Goal: Check status: Check status

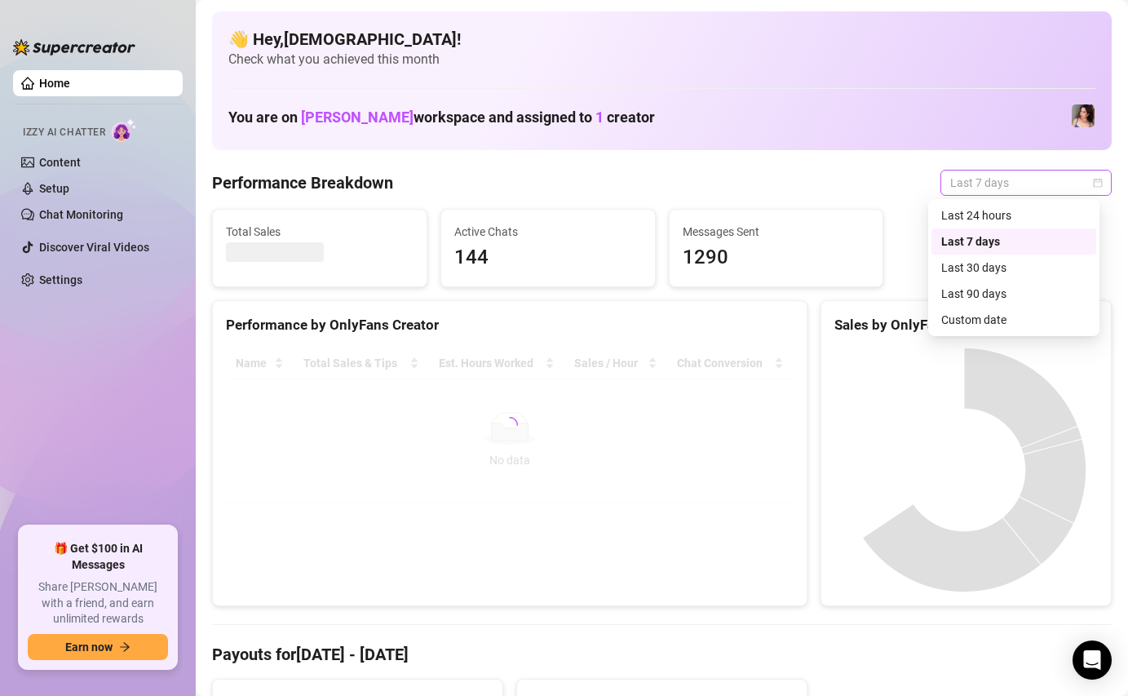
click at [960, 193] on span "Last 7 days" at bounding box center [1026, 182] width 152 height 24
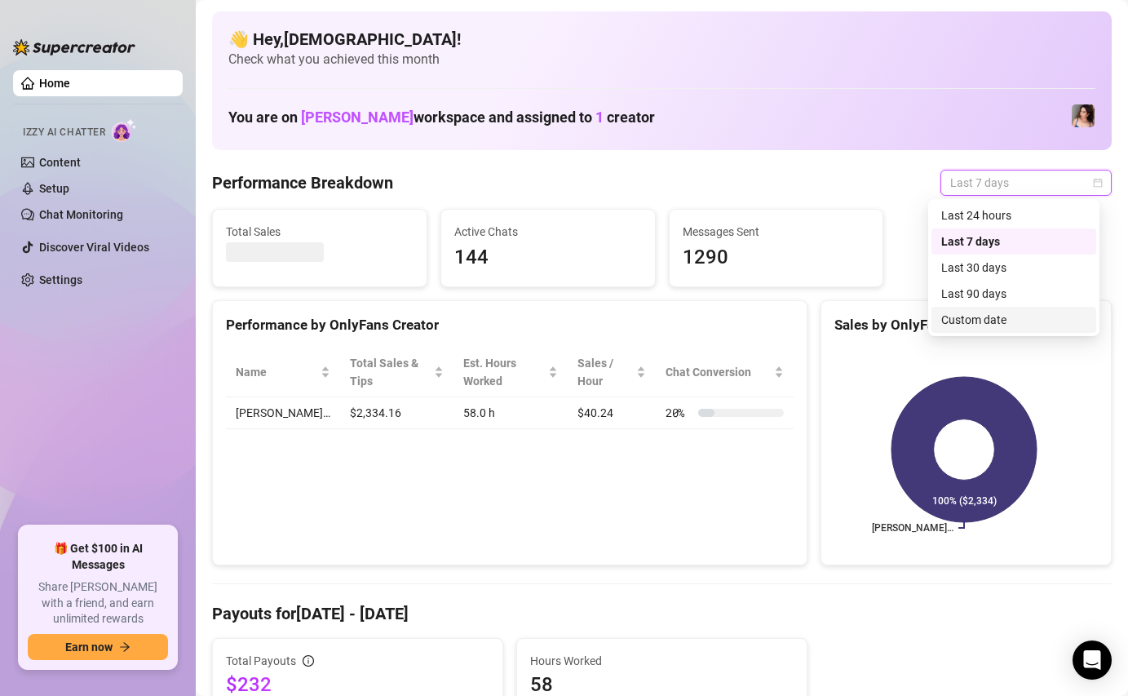
click at [978, 315] on div "Custom date" at bounding box center [1013, 320] width 145 height 18
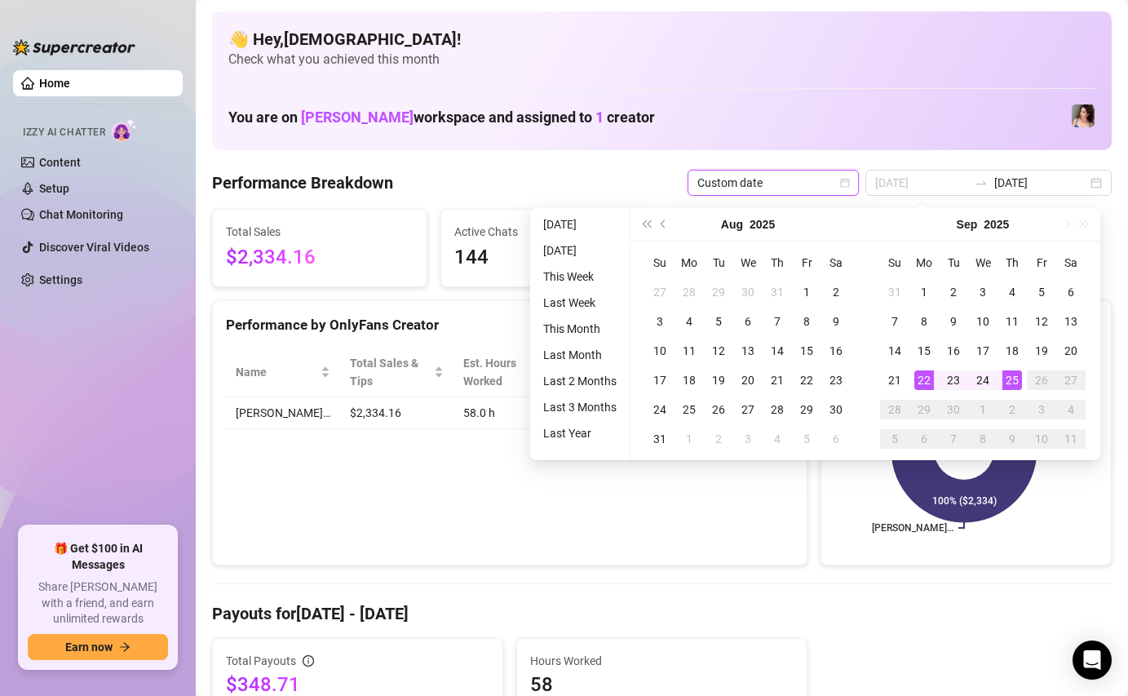
type input "[DATE]"
drag, startPoint x: 927, startPoint y: 369, endPoint x: 946, endPoint y: 368, distance: 18.8
click at [928, 369] on td "22" at bounding box center [924, 379] width 29 height 29
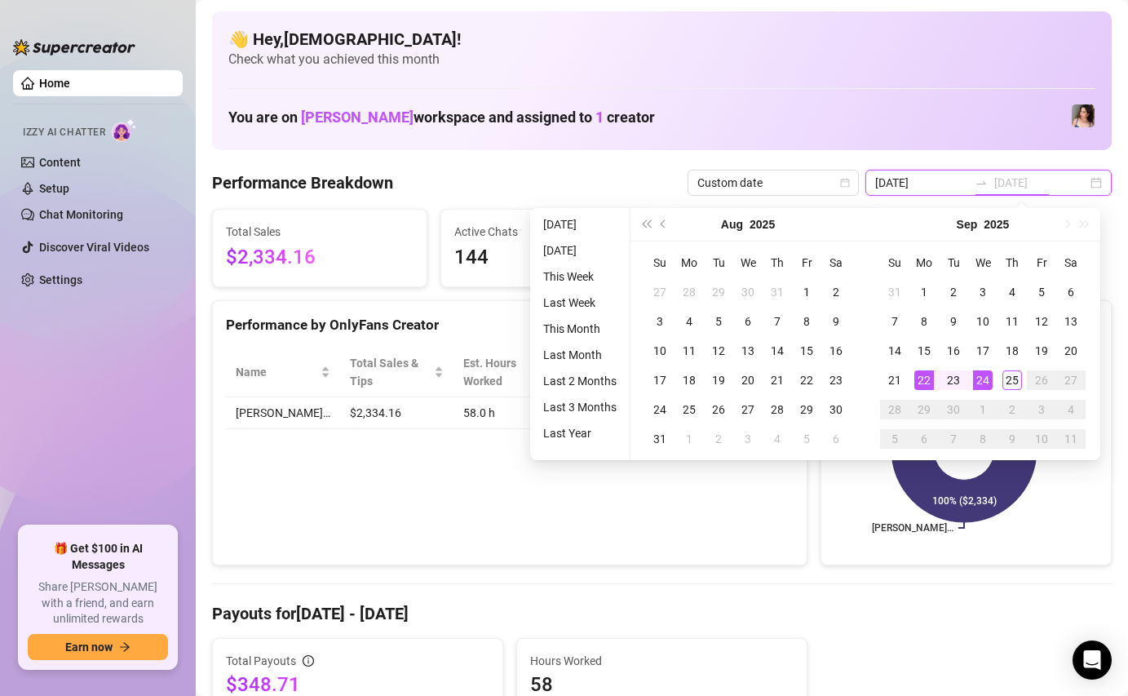
type input "[DATE]"
click at [1012, 374] on div "25" at bounding box center [1013, 380] width 20 height 20
type input "[DATE]"
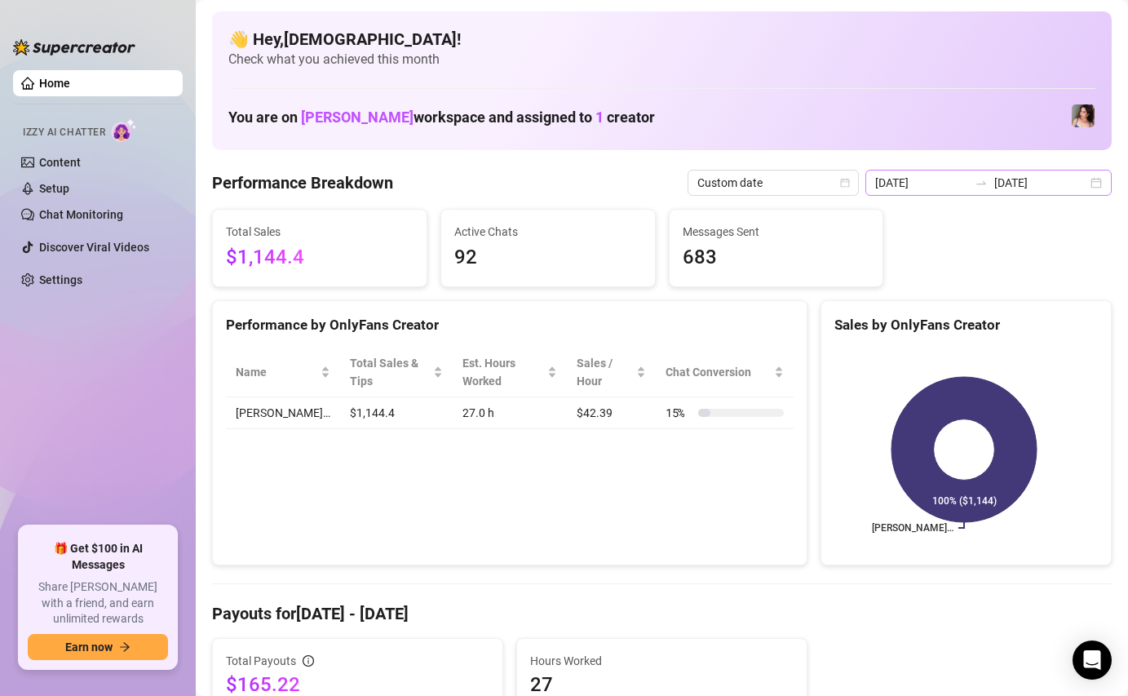
click at [970, 173] on div "2025-09-22 2025-09-25" at bounding box center [988, 183] width 246 height 26
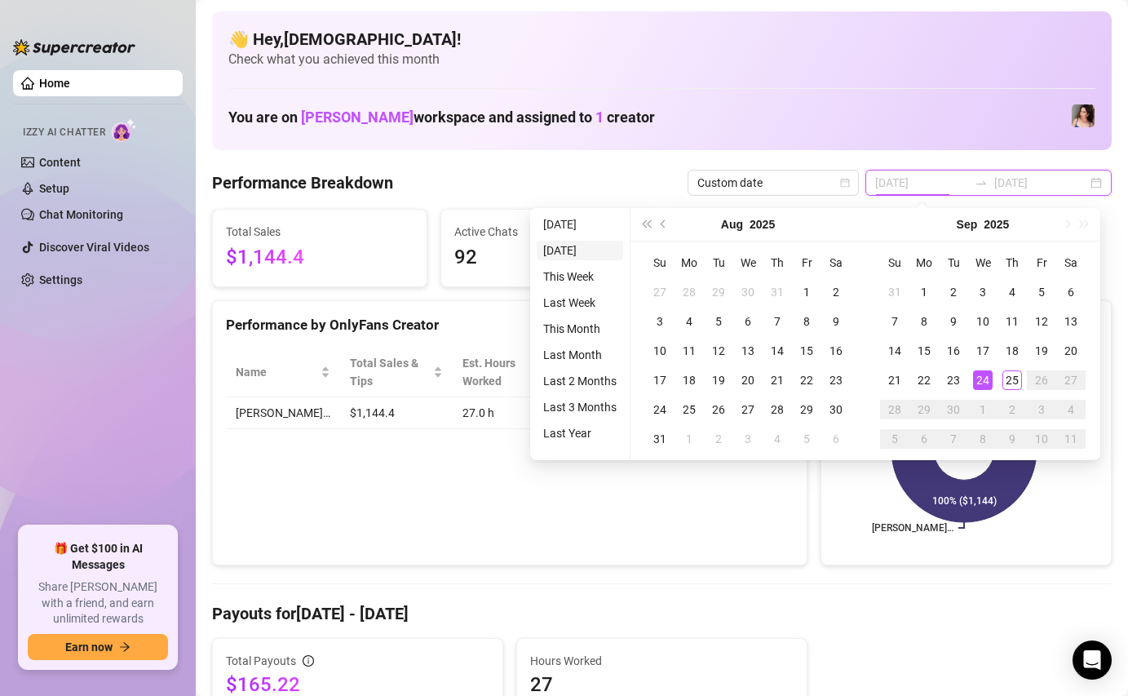
type input "[DATE]"
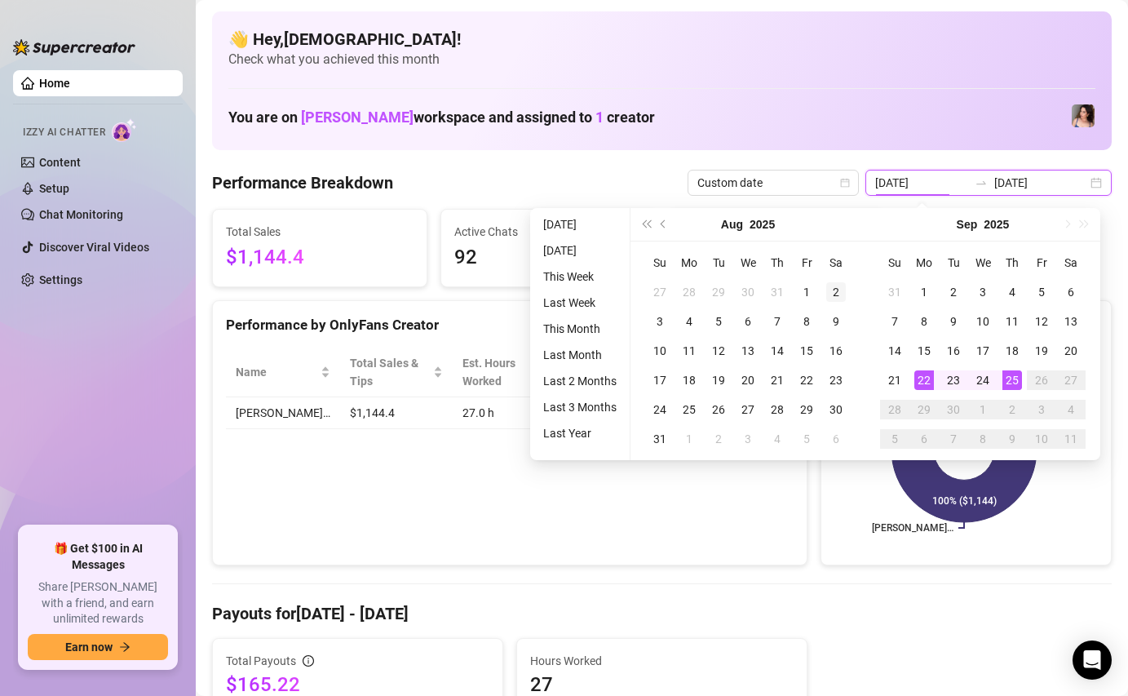
type input "[DATE]"
click at [930, 382] on div "22" at bounding box center [924, 380] width 20 height 20
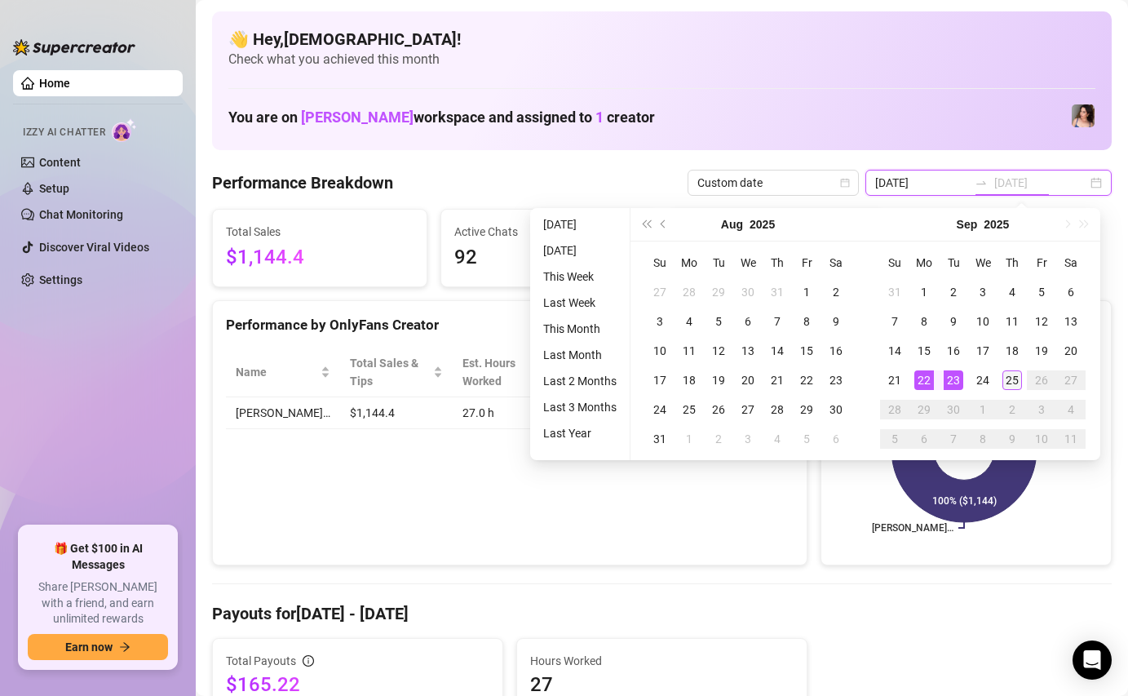
type input "[DATE]"
click at [1013, 384] on div "25" at bounding box center [1013, 380] width 20 height 20
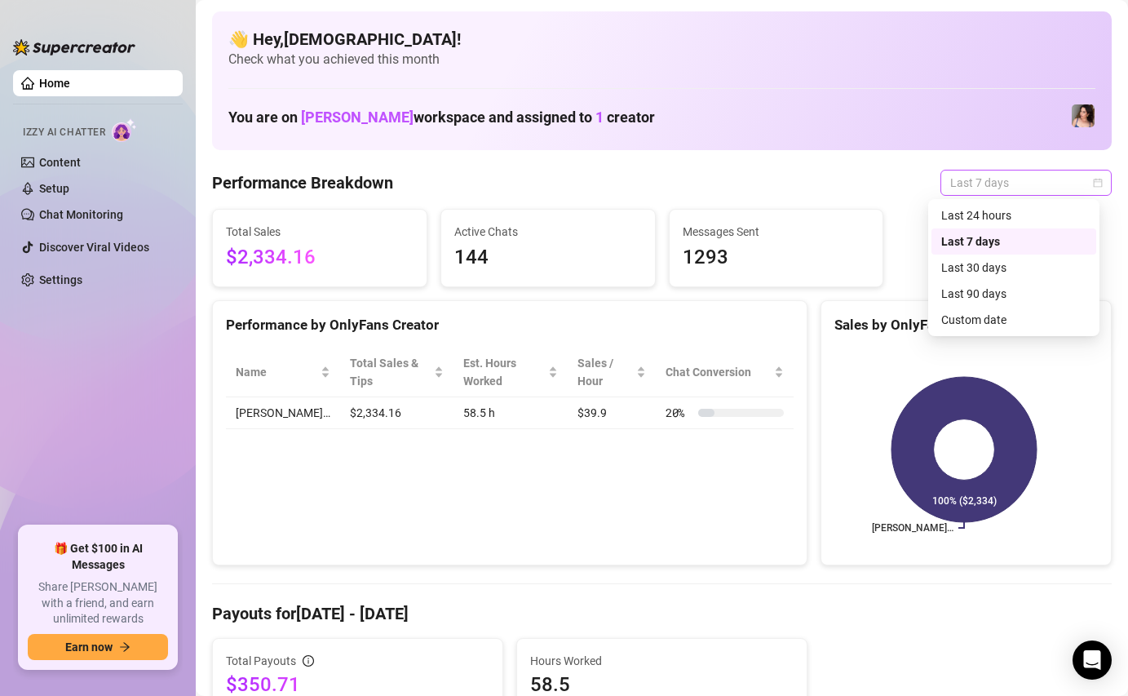
click at [958, 192] on span "Last 7 days" at bounding box center [1026, 182] width 152 height 24
click at [962, 316] on div "Custom date" at bounding box center [1013, 320] width 145 height 18
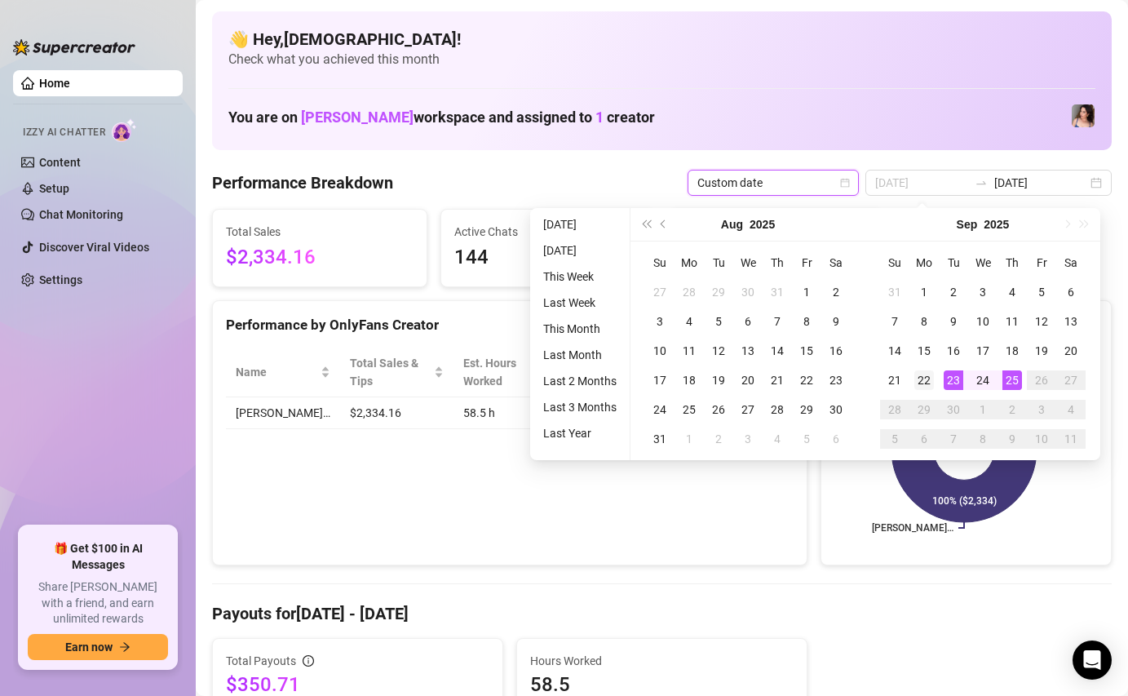
type input "[DATE]"
click at [935, 376] on td "22" at bounding box center [924, 379] width 29 height 29
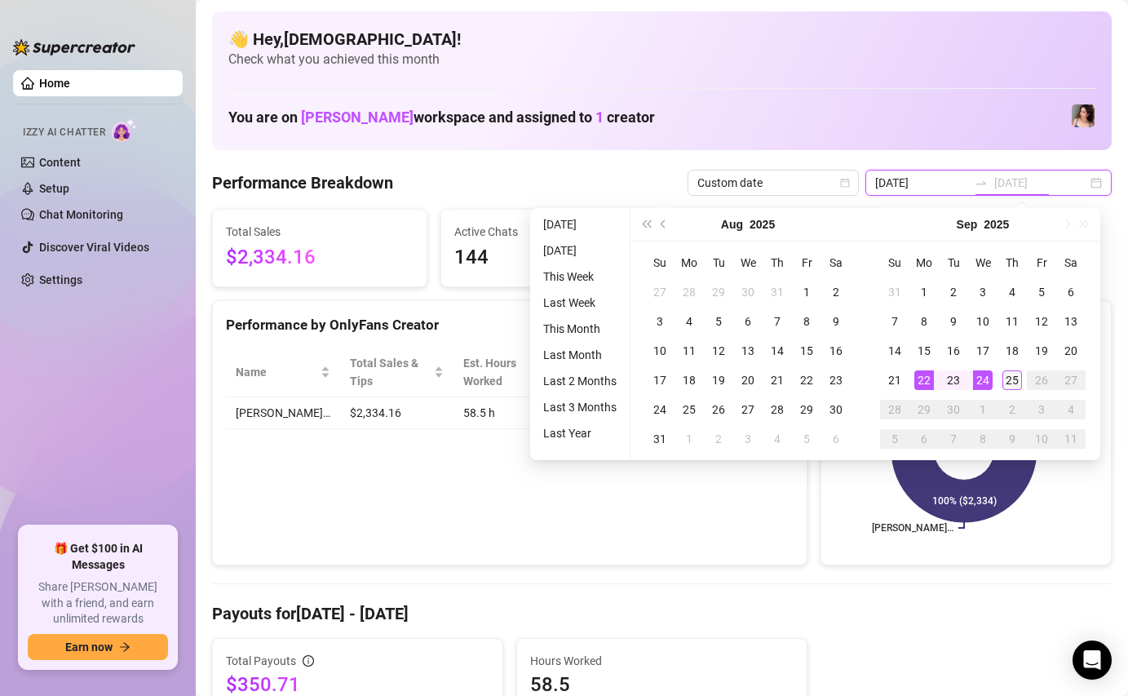
type input "[DATE]"
click at [1001, 382] on td "25" at bounding box center [1012, 379] width 29 height 29
type input "[DATE]"
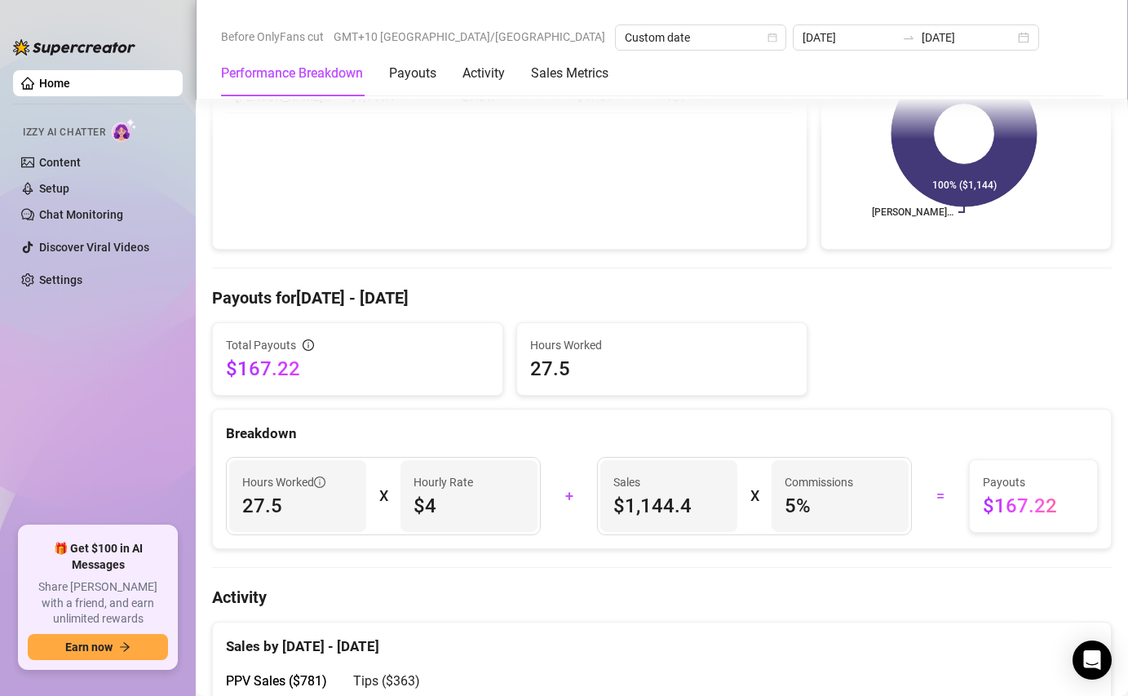
scroll to position [488, 0]
